Goal: Information Seeking & Learning: Learn about a topic

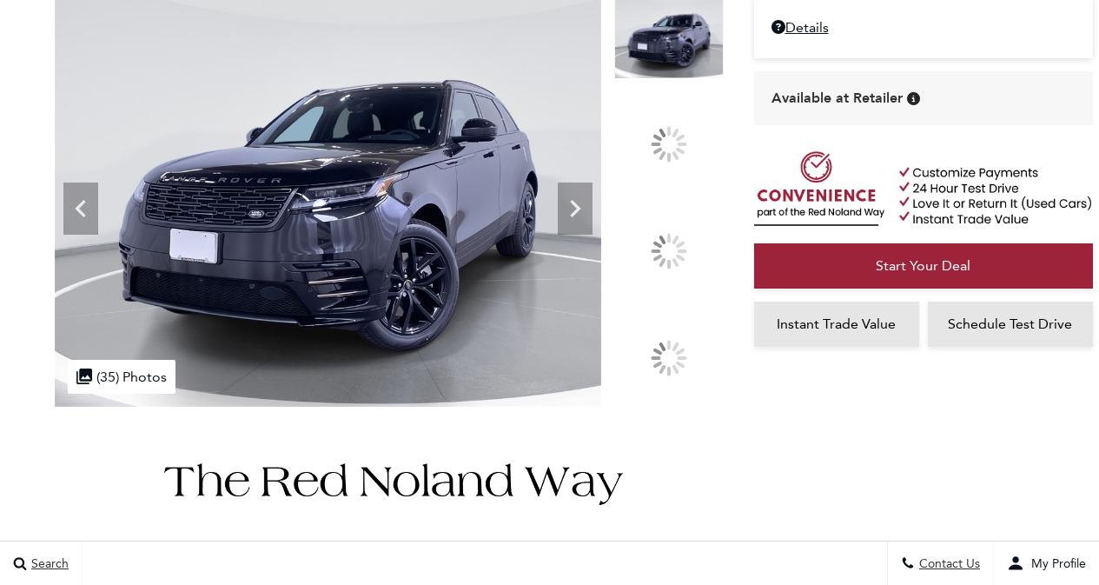
click at [592, 226] on icon at bounding box center [575, 208] width 35 height 35
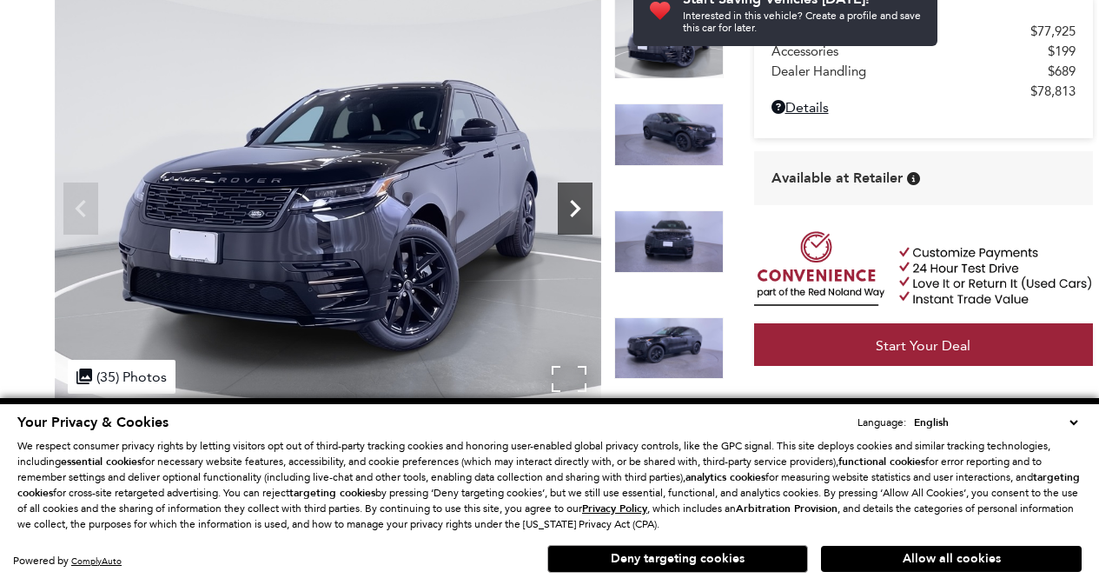
click at [579, 214] on icon "Next" at bounding box center [575, 208] width 35 height 35
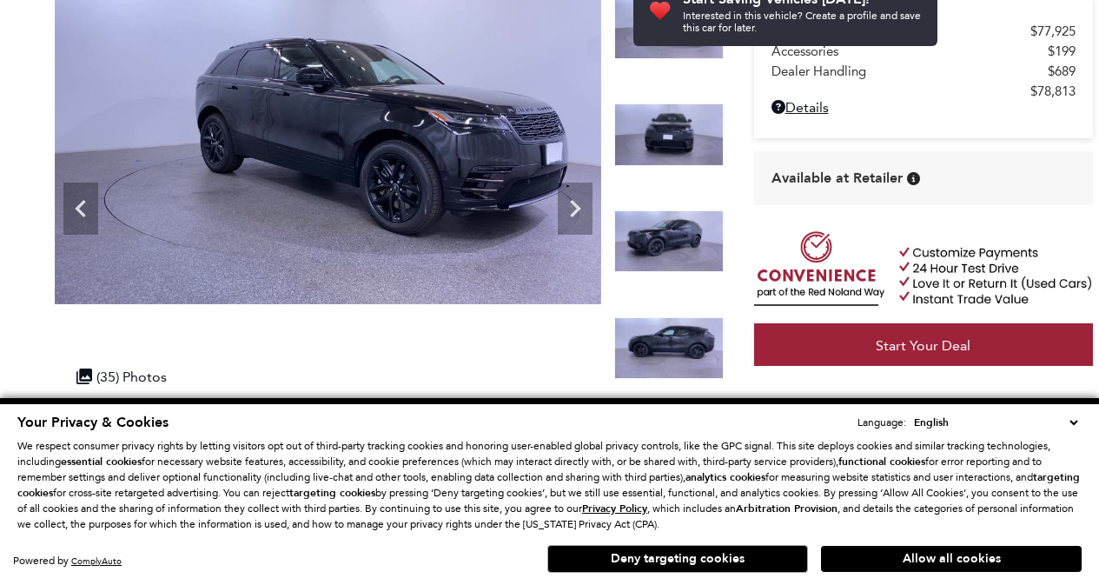
click at [686, 230] on img at bounding box center [668, 241] width 109 height 63
